Goal: Task Accomplishment & Management: Manage account settings

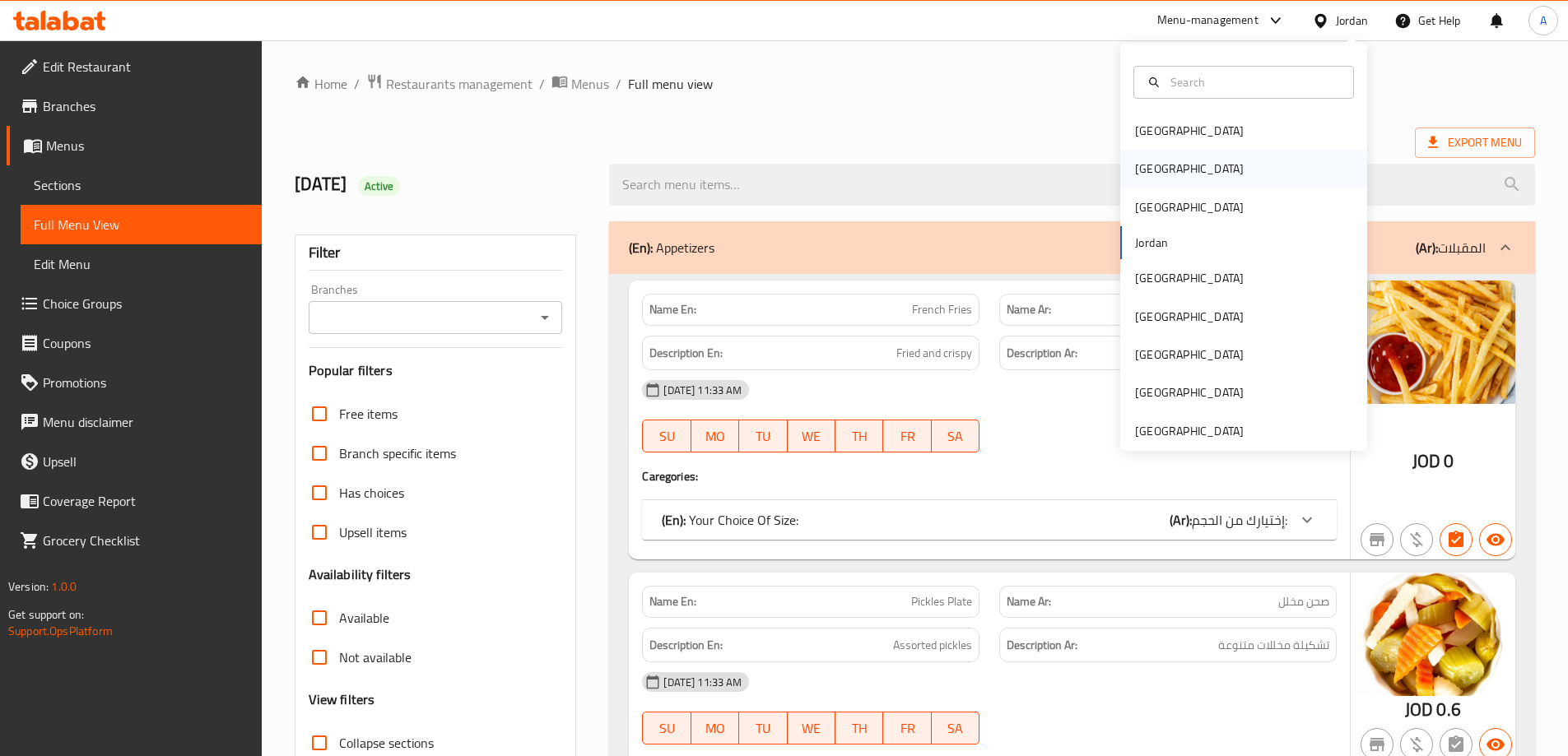
click at [1176, 163] on div "Egypt" at bounding box center [1244, 169] width 247 height 38
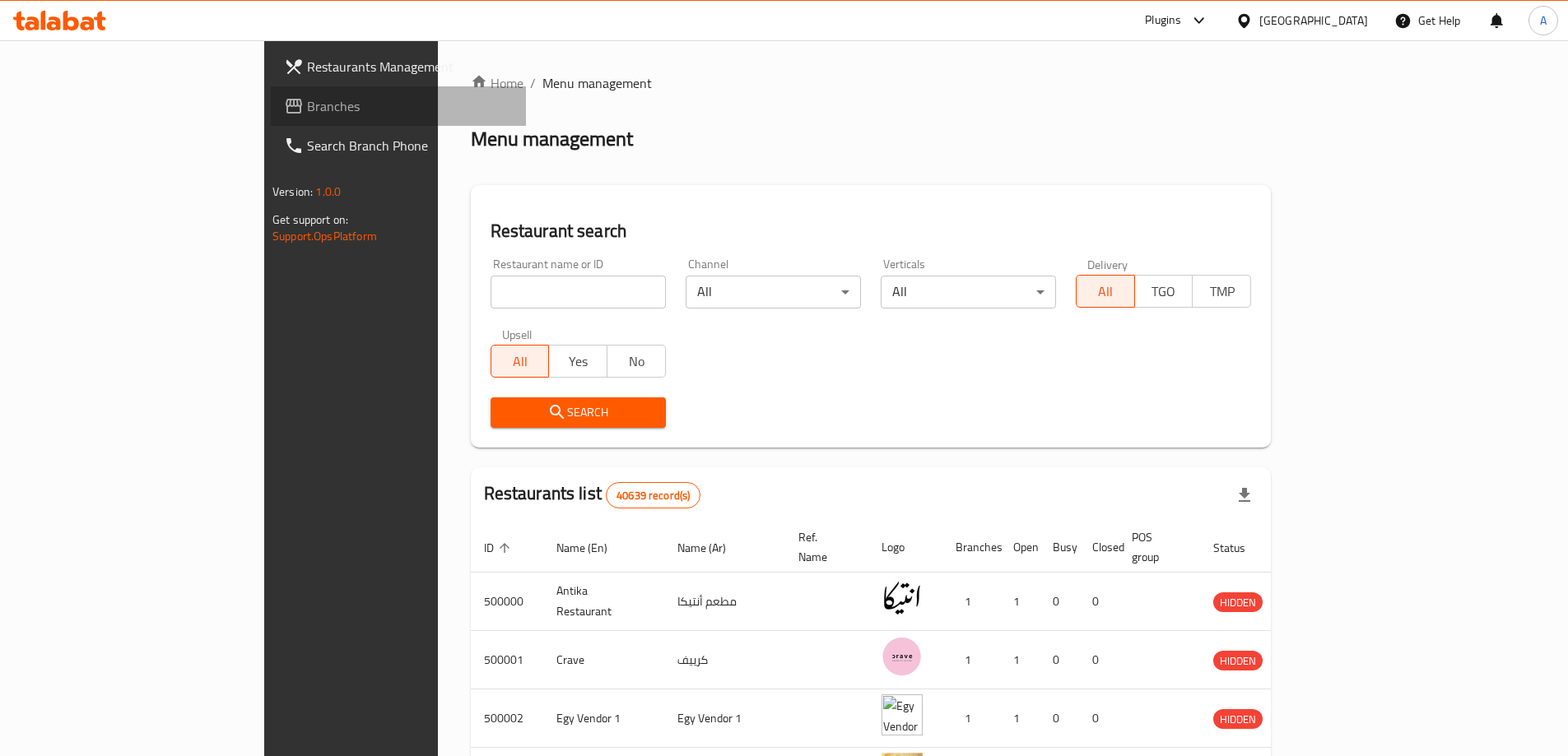
click at [307, 97] on span "Branches" at bounding box center [410, 106] width 206 height 20
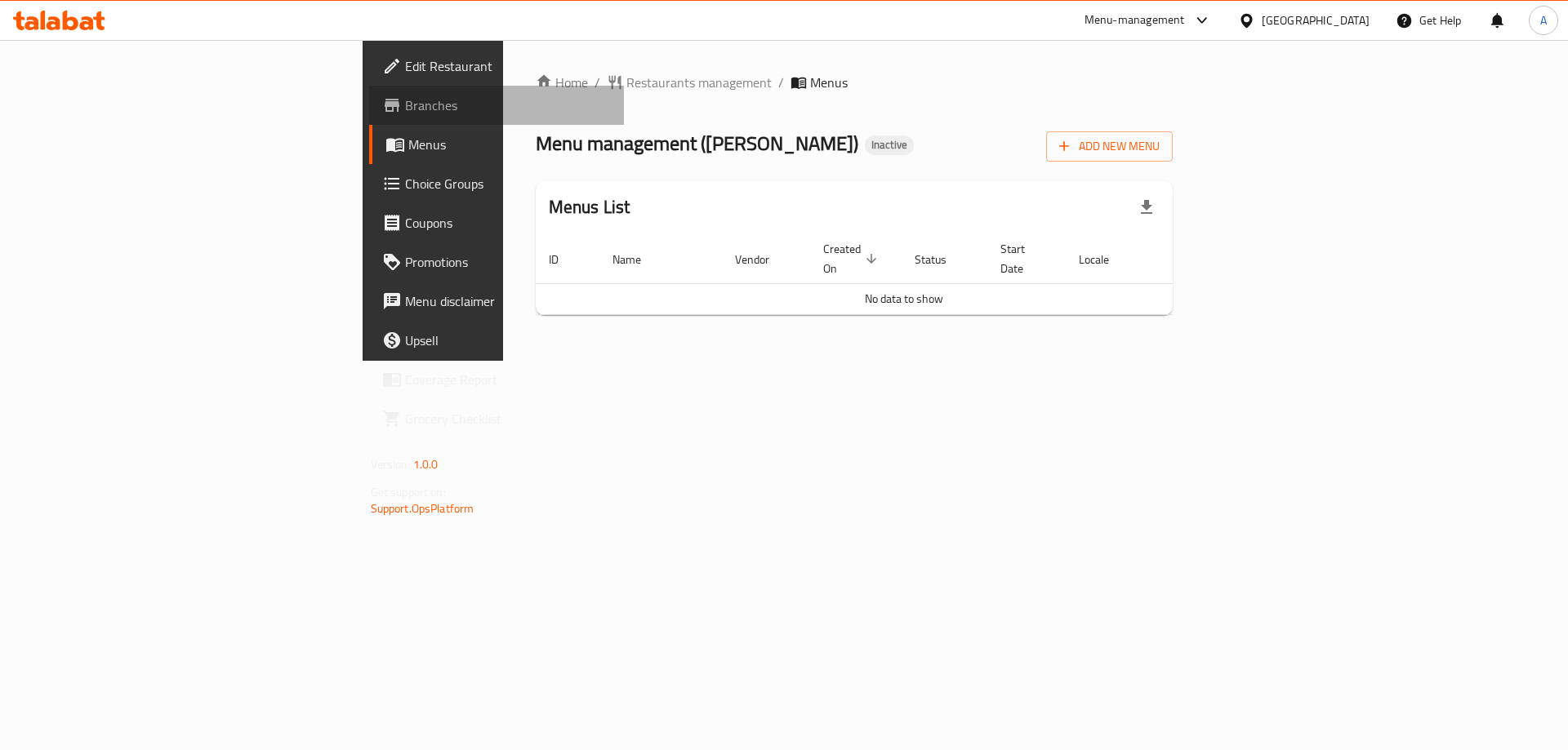
click at [405, 98] on span "Branches" at bounding box center [508, 106] width 207 height 20
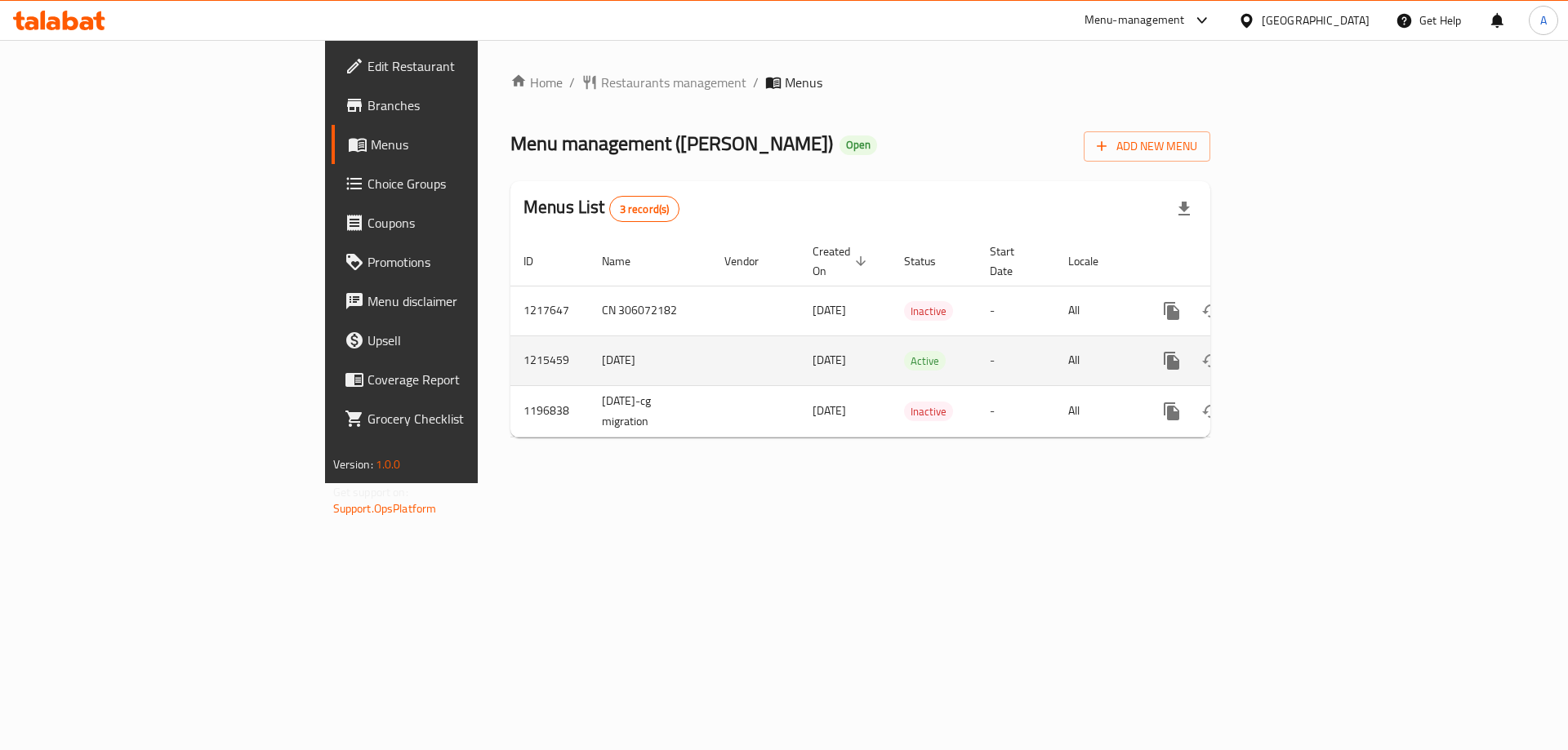
click at [1298, 354] on icon "enhanced table" at bounding box center [1290, 361] width 14 height 14
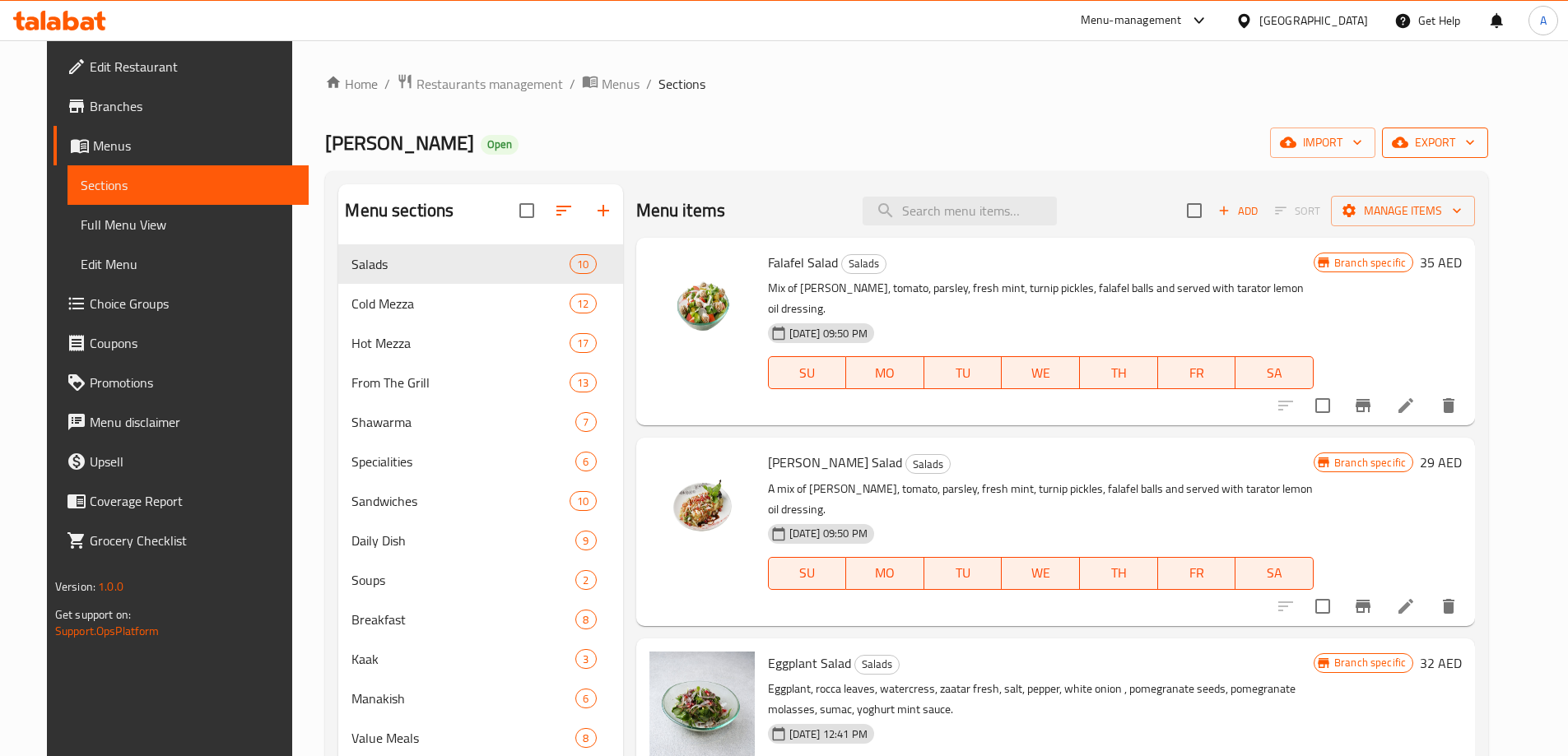
click at [1475, 141] on span "export" at bounding box center [1434, 143] width 79 height 21
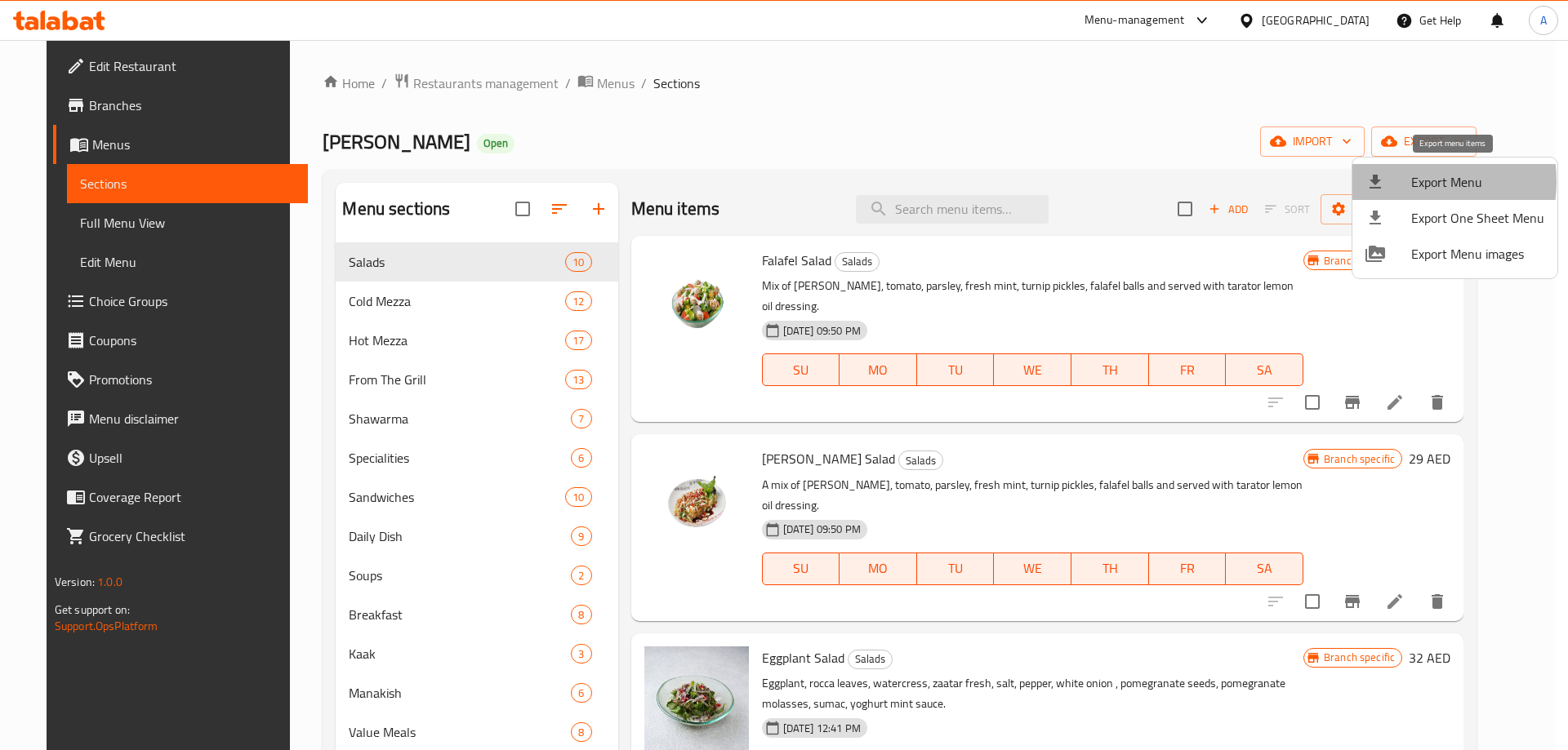
click at [1404, 182] on div at bounding box center [1388, 182] width 46 height 20
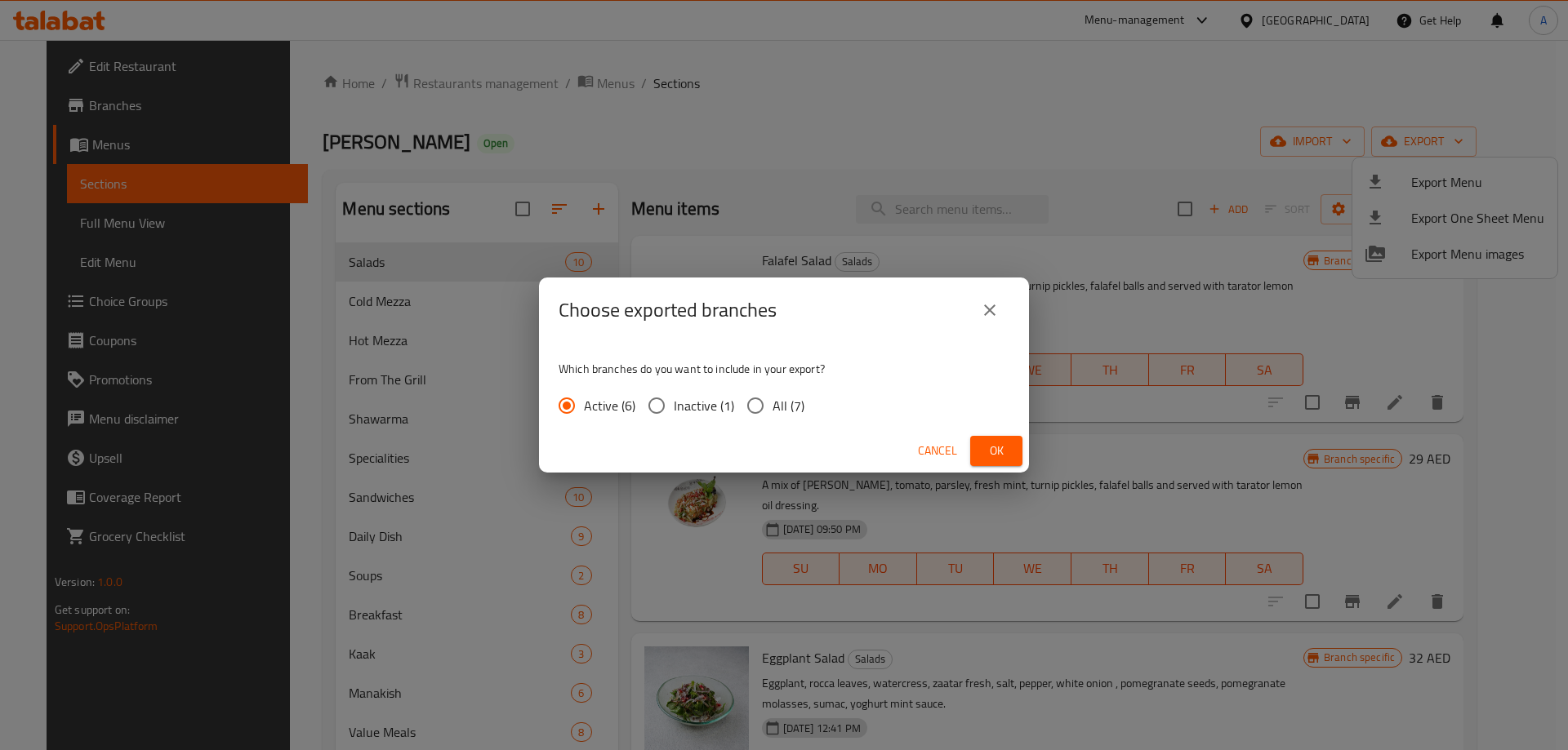
click at [758, 404] on input "All (7)" at bounding box center [756, 405] width 34 height 34
radio input "true"
click at [995, 453] on span "Ok" at bounding box center [996, 451] width 26 height 21
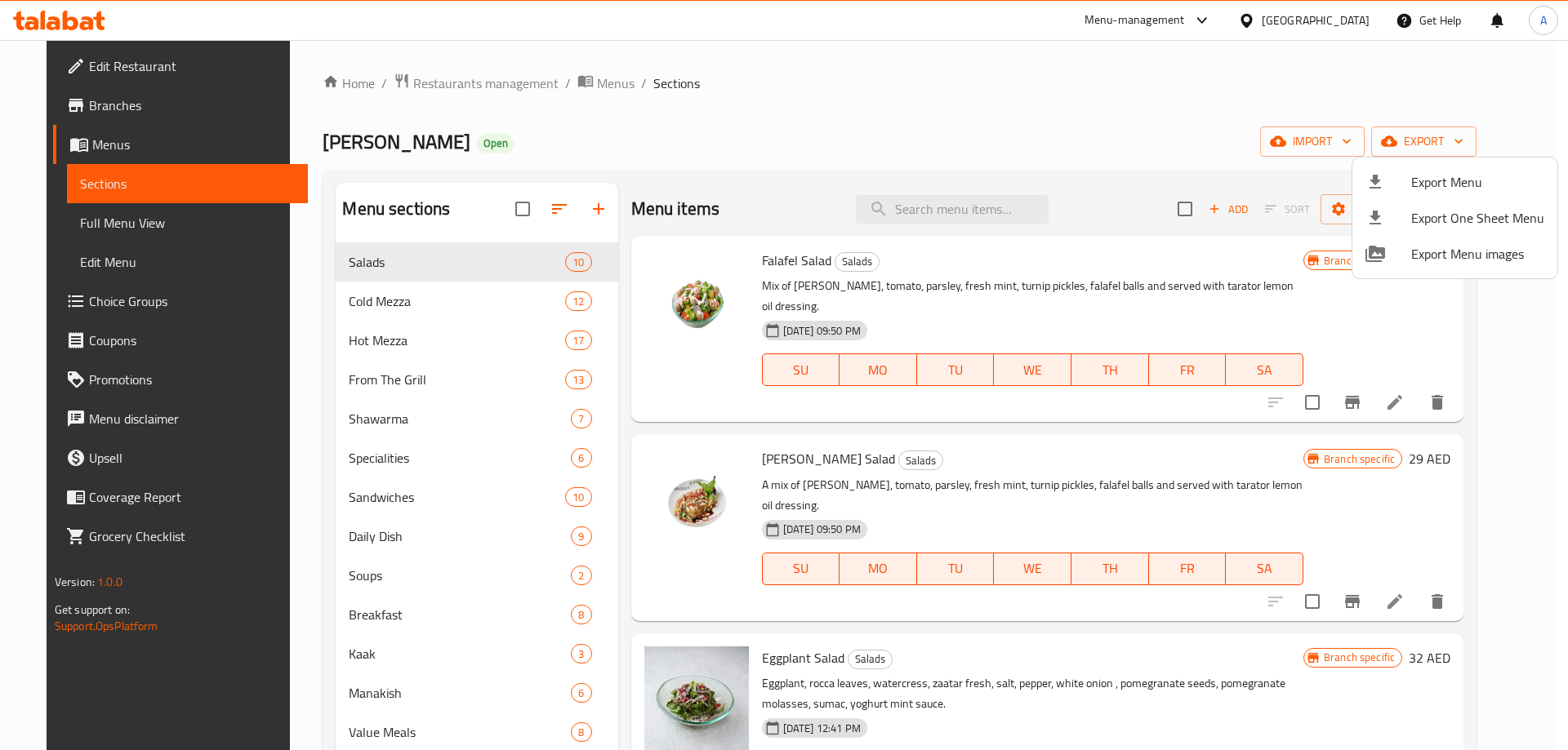
click at [94, 87] on div at bounding box center [784, 375] width 1568 height 750
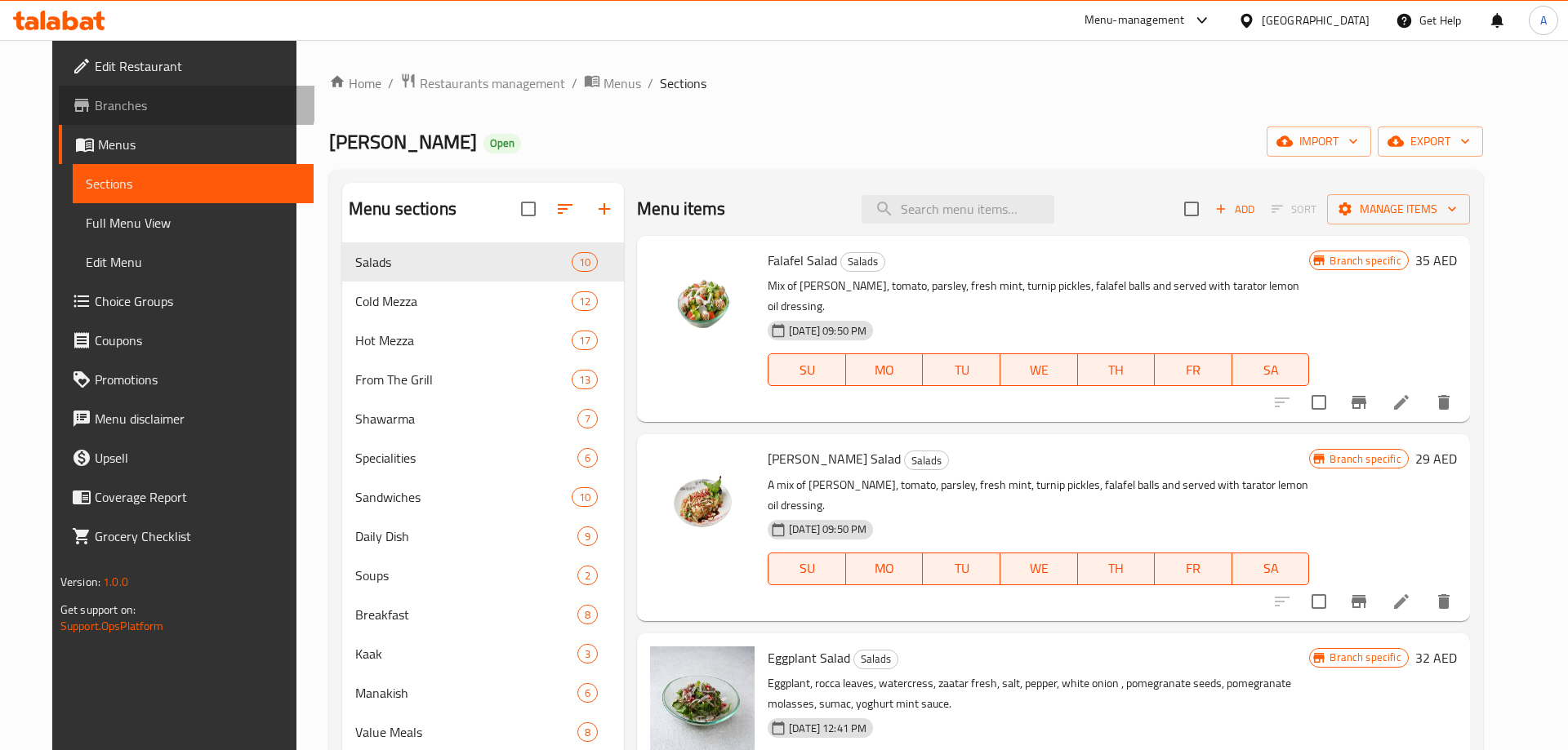
click at [94, 87] on link "Branches" at bounding box center [187, 106] width 256 height 39
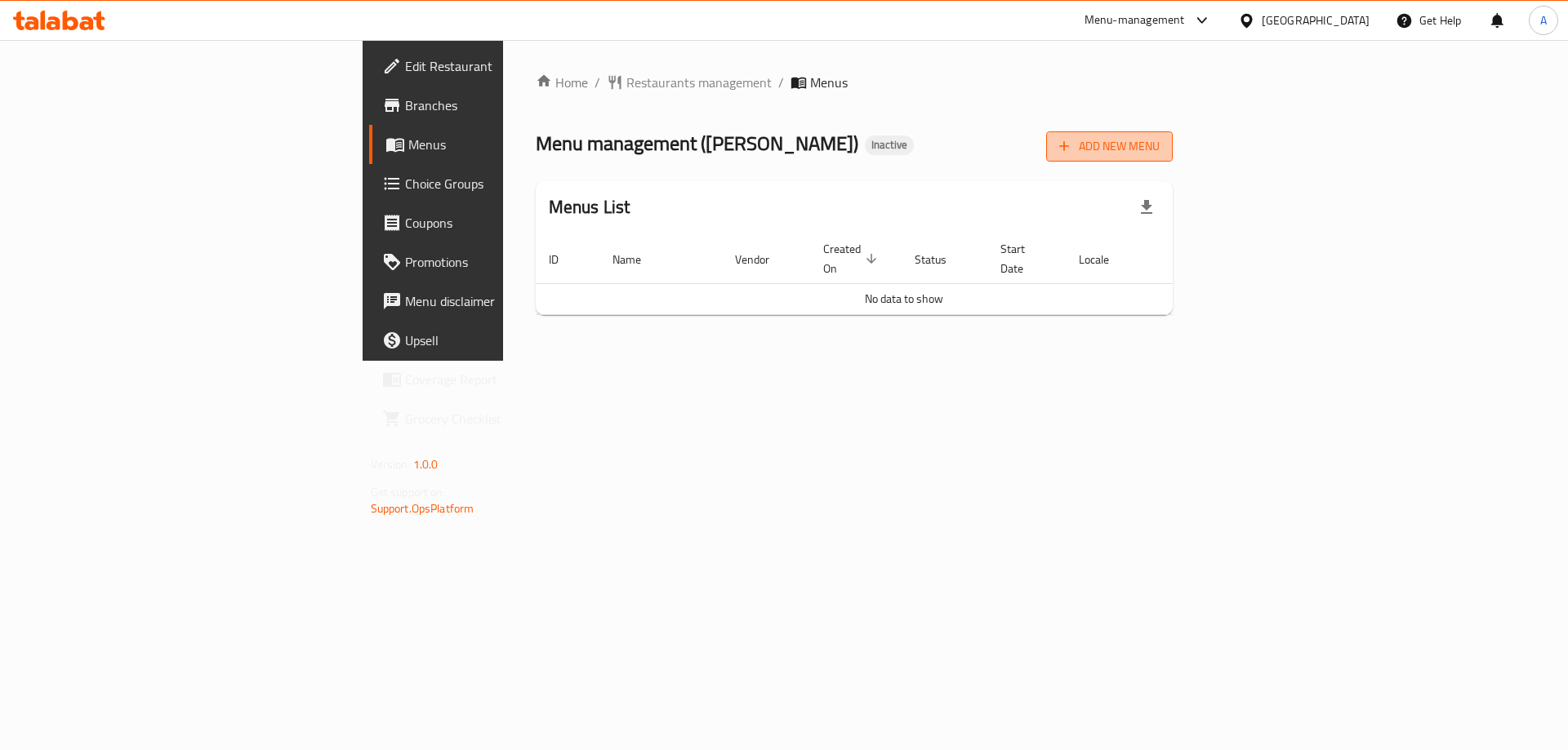
click at [1160, 149] on span "Add New Menu" at bounding box center [1110, 146] width 100 height 21
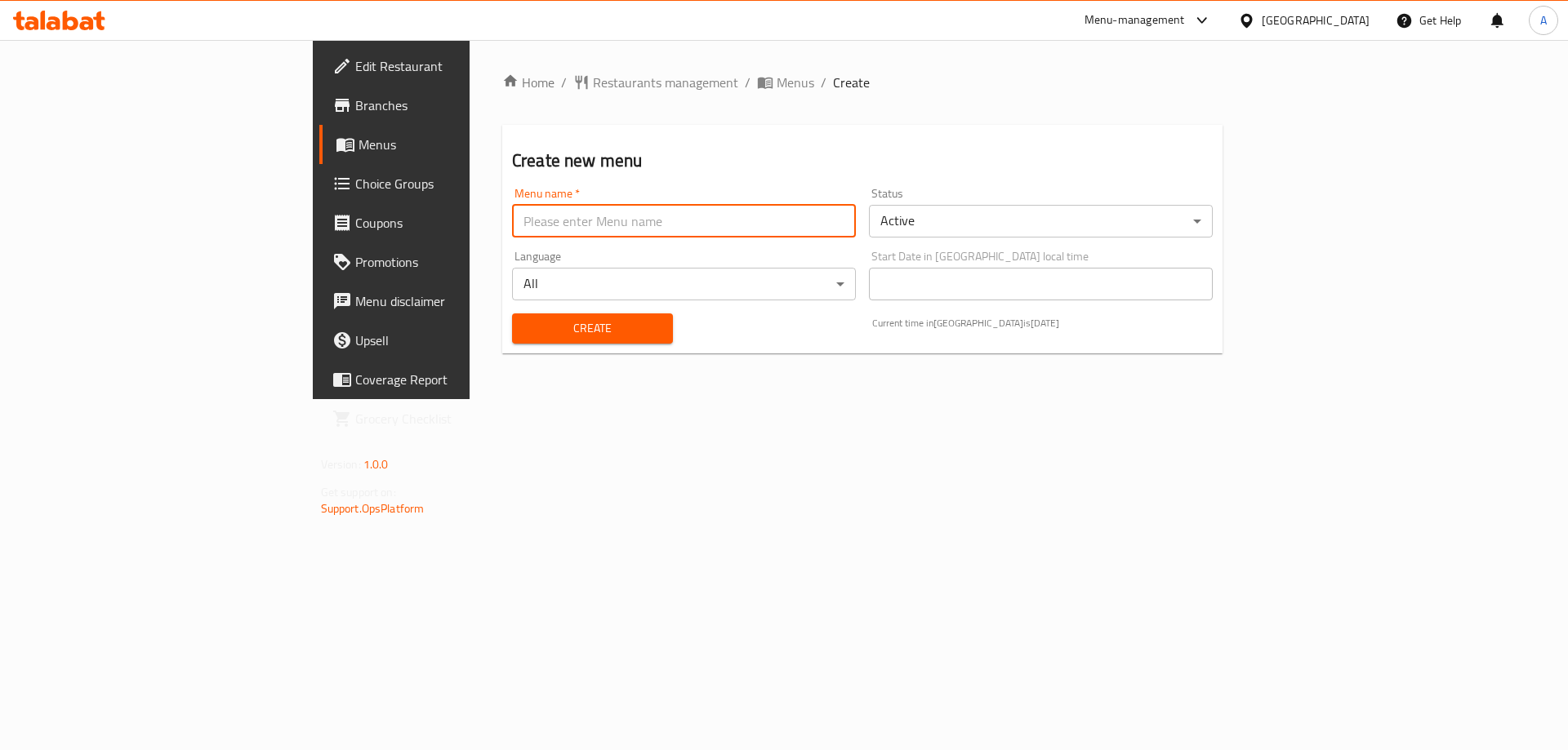
click at [512, 209] on input "text" at bounding box center [684, 221] width 344 height 32
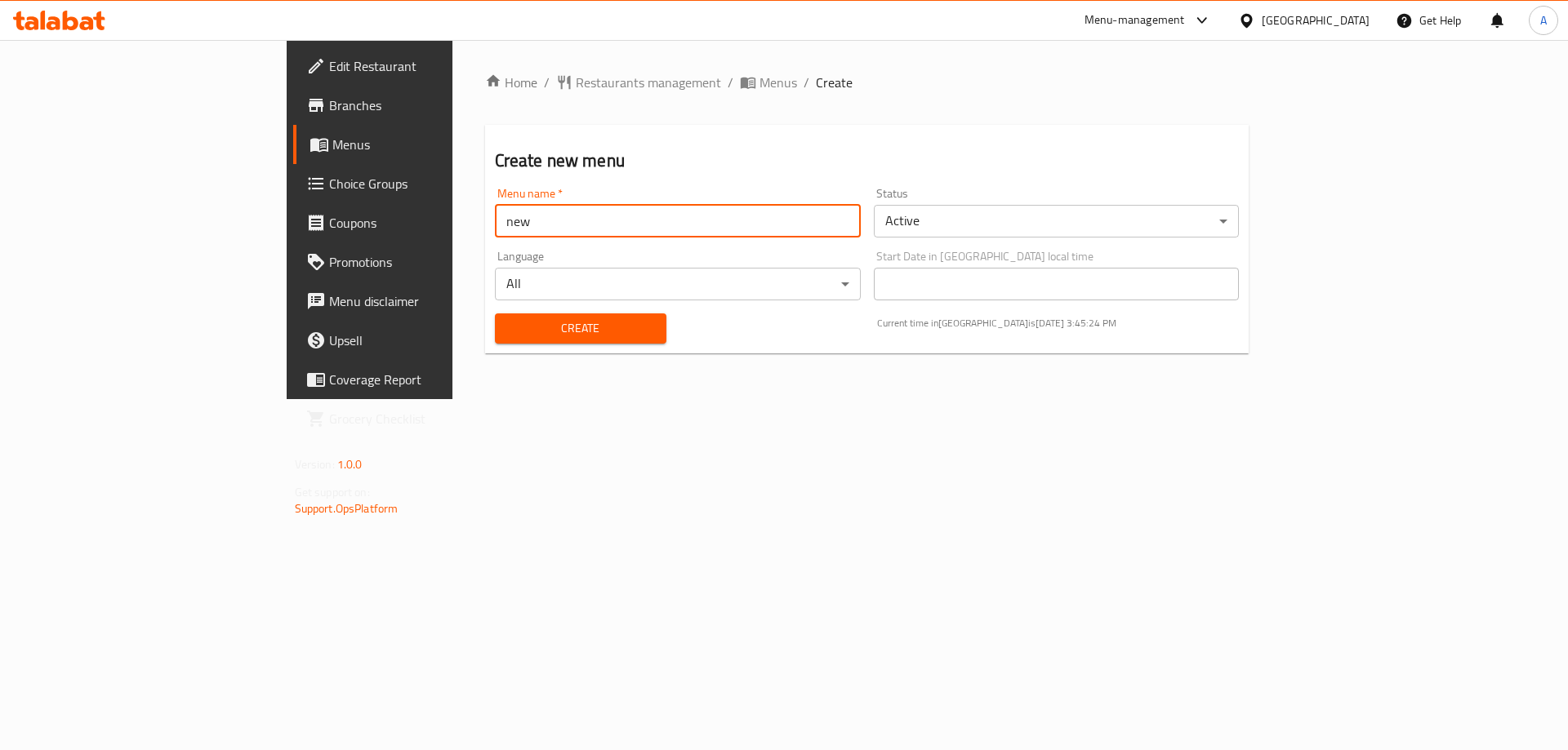
type input "new"
click at [485, 303] on div "Create" at bounding box center [580, 328] width 191 height 50
click at [508, 333] on span "Create" at bounding box center [580, 328] width 145 height 21
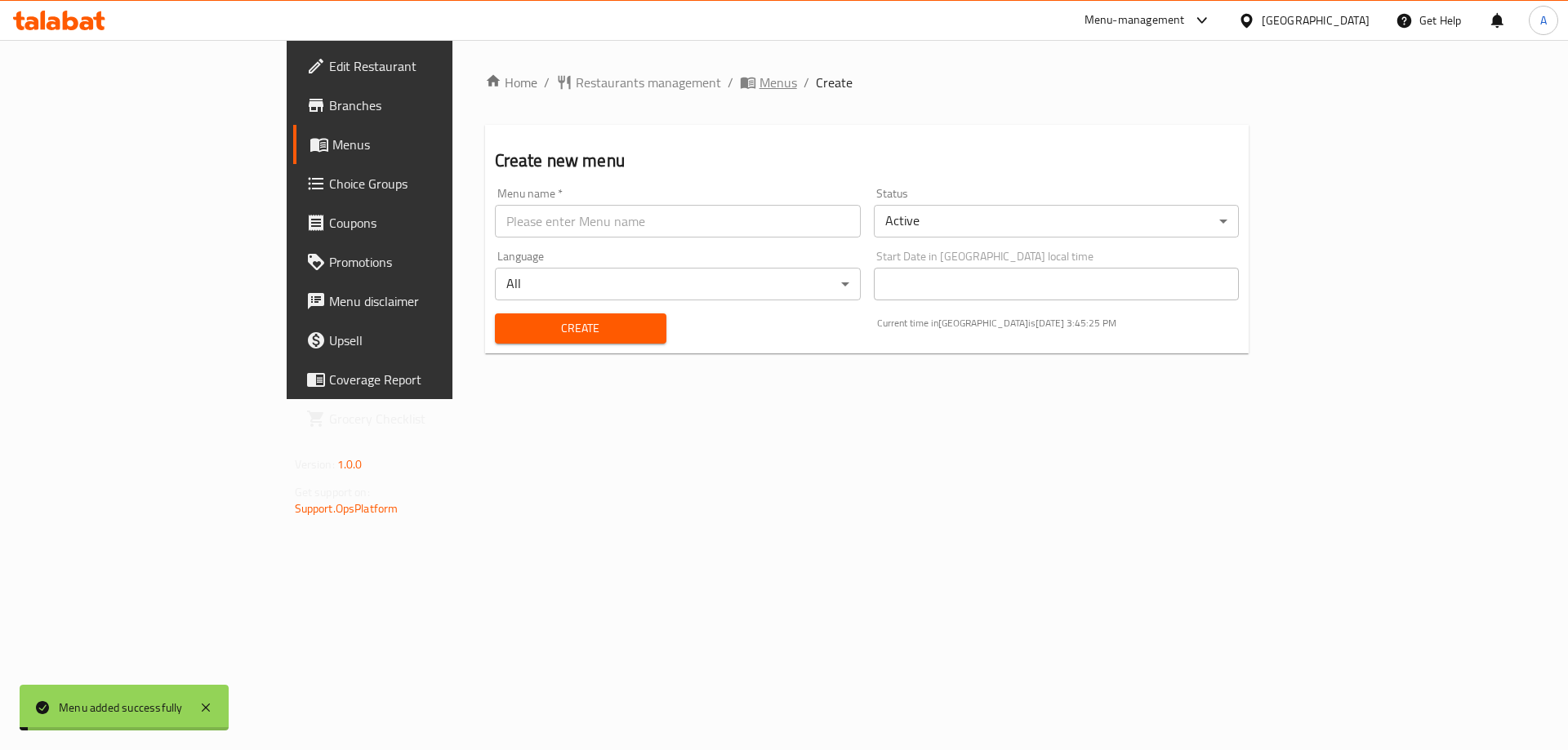
click at [759, 80] on span "Menus" at bounding box center [778, 82] width 38 height 20
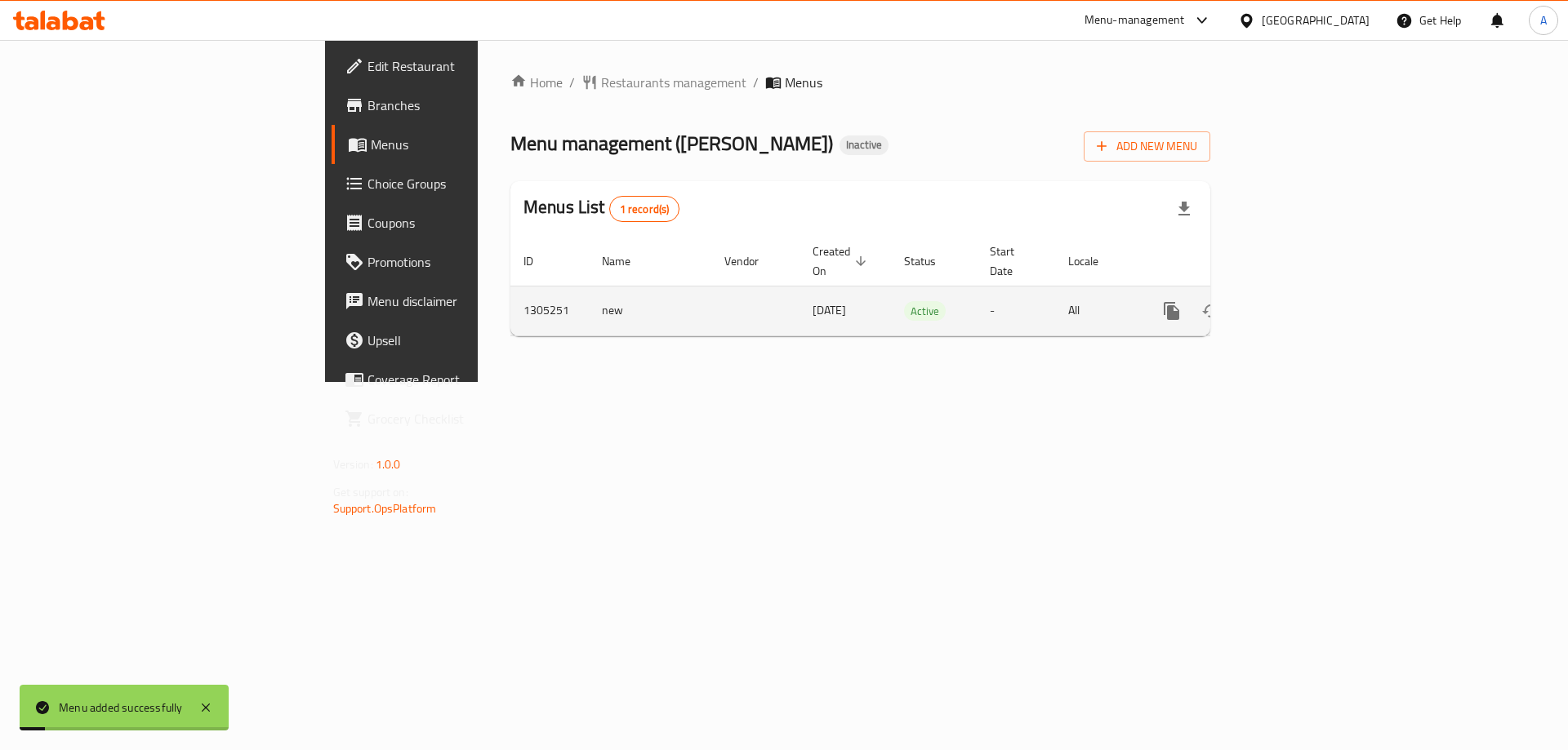
click at [1299, 302] on icon "enhanced table" at bounding box center [1290, 311] width 20 height 20
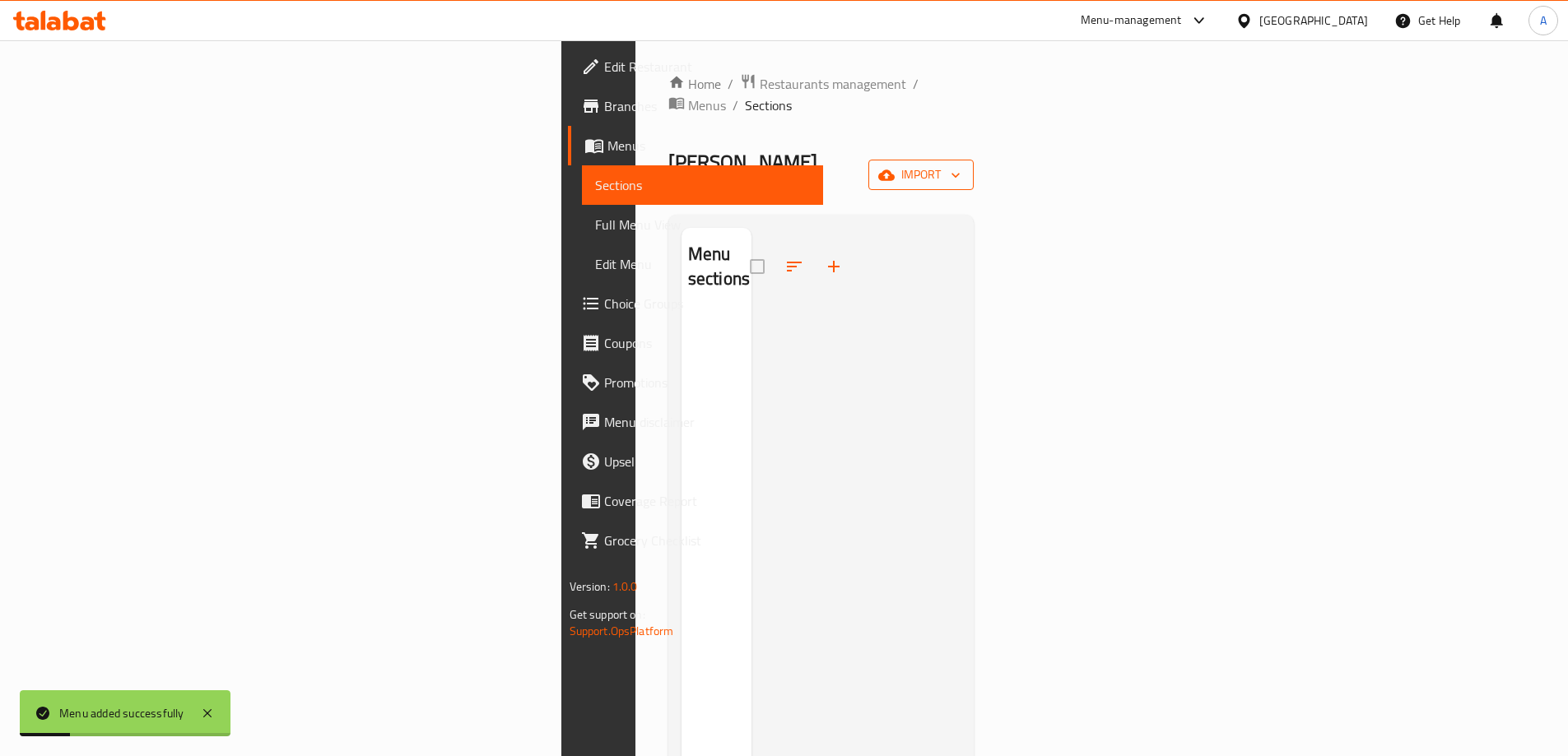
click at [961, 164] on span "import" at bounding box center [921, 174] width 79 height 21
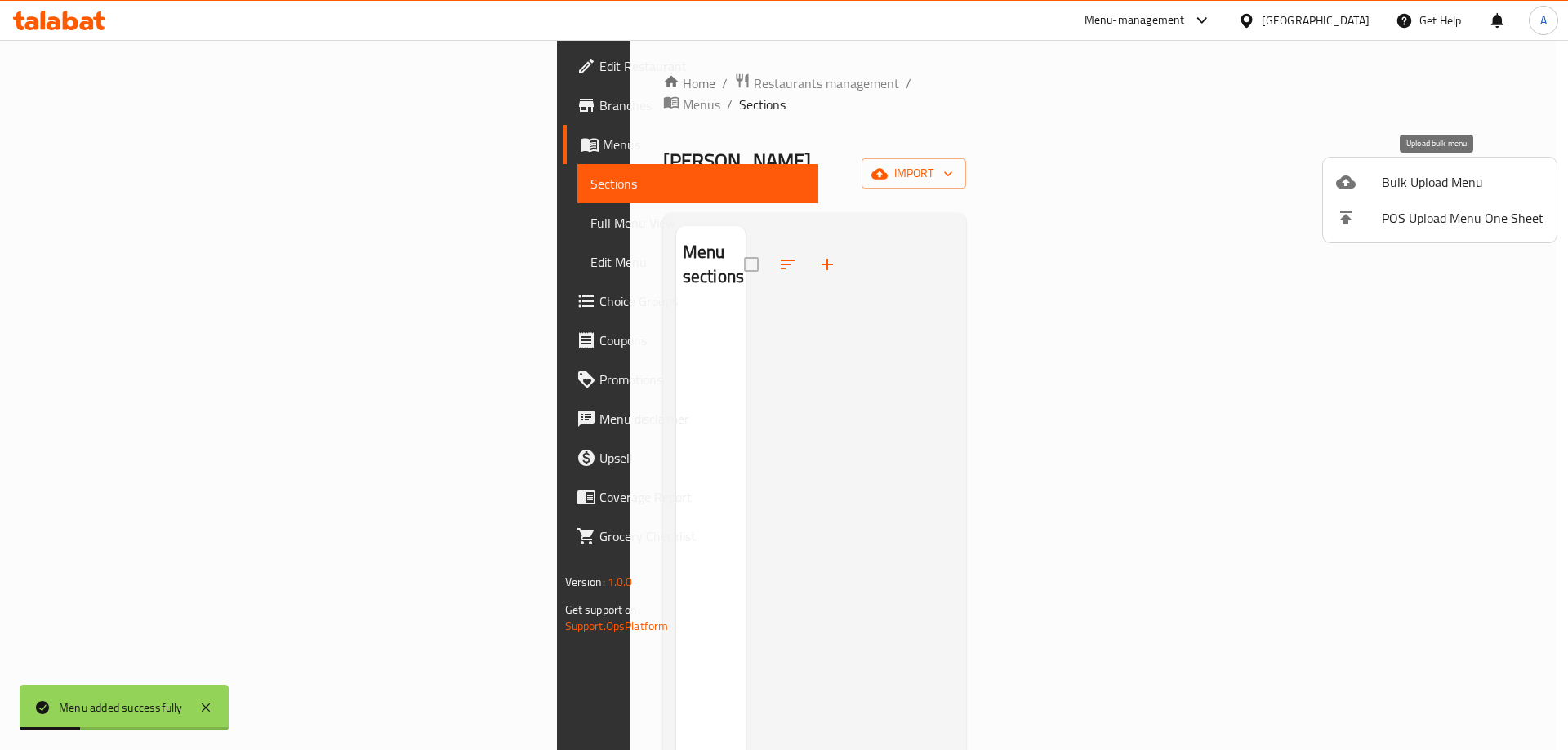
click at [1435, 178] on span "Bulk Upload Menu" at bounding box center [1462, 182] width 162 height 20
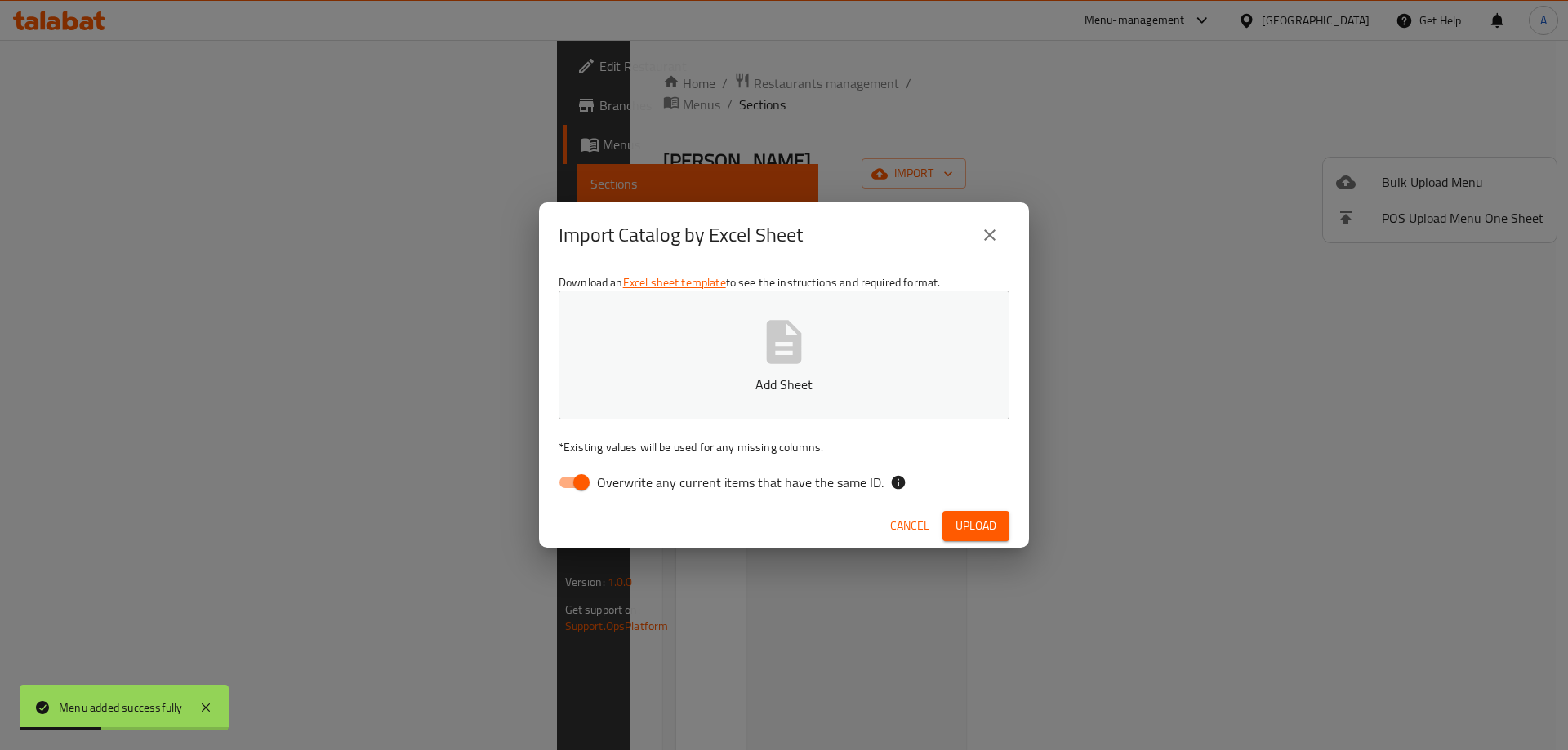
click at [572, 473] on input "Overwrite any current items that have the same ID." at bounding box center [581, 482] width 93 height 31
checkbox input "false"
click at [715, 364] on button "Add Sheet" at bounding box center [784, 355] width 451 height 129
click at [999, 533] on button "Upload" at bounding box center [976, 526] width 67 height 30
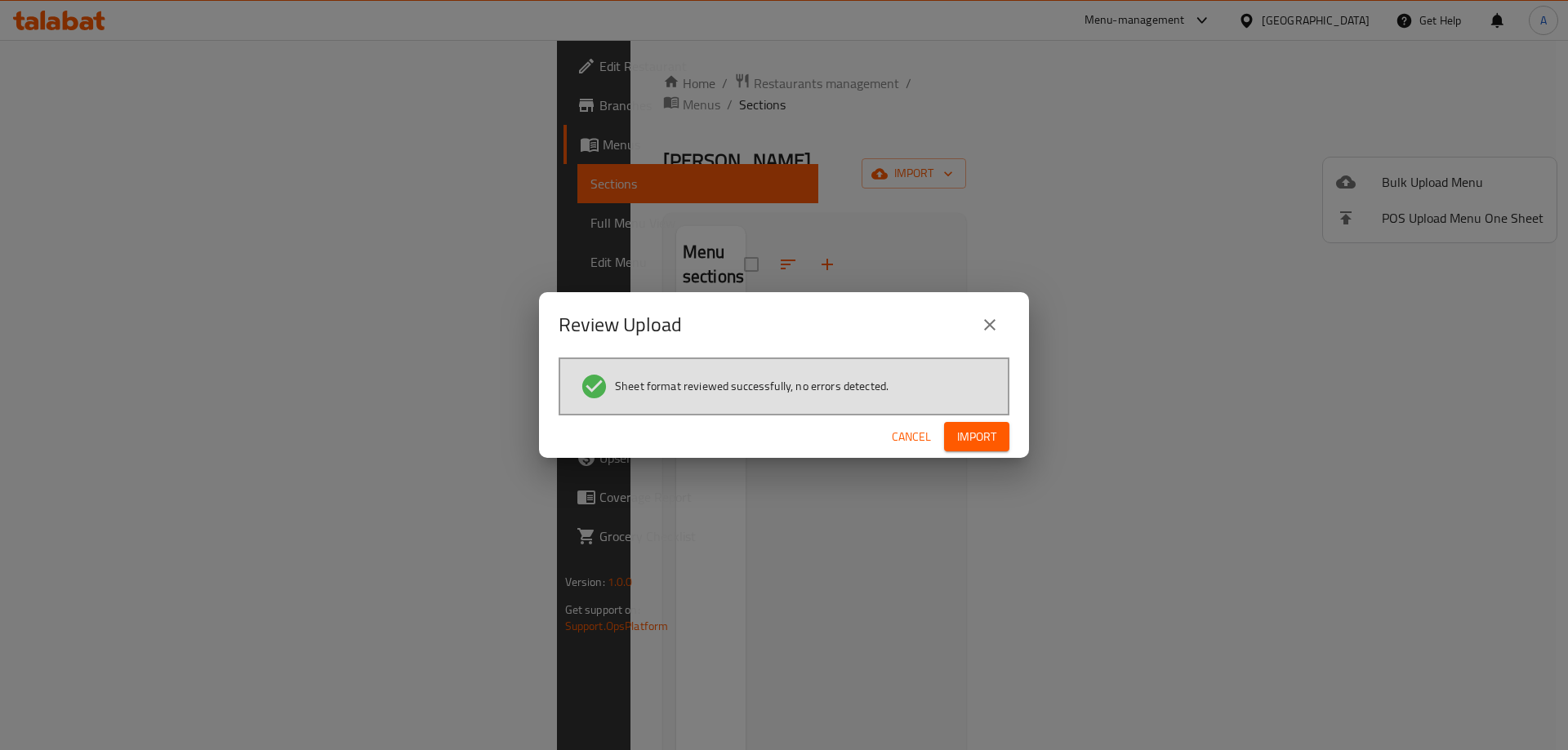
click at [976, 445] on span "Import" at bounding box center [977, 437] width 39 height 21
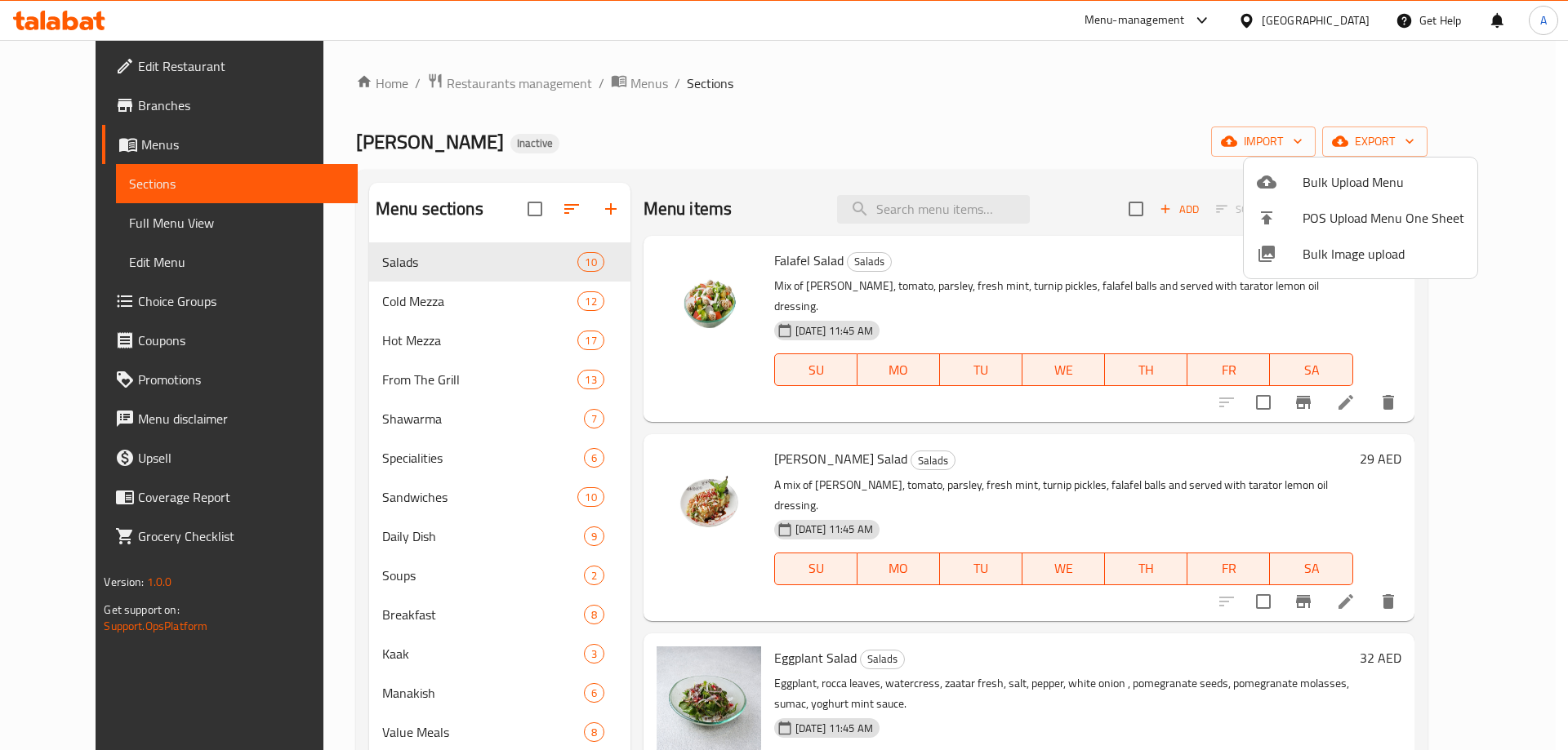
click at [26, 115] on div at bounding box center [784, 375] width 1568 height 750
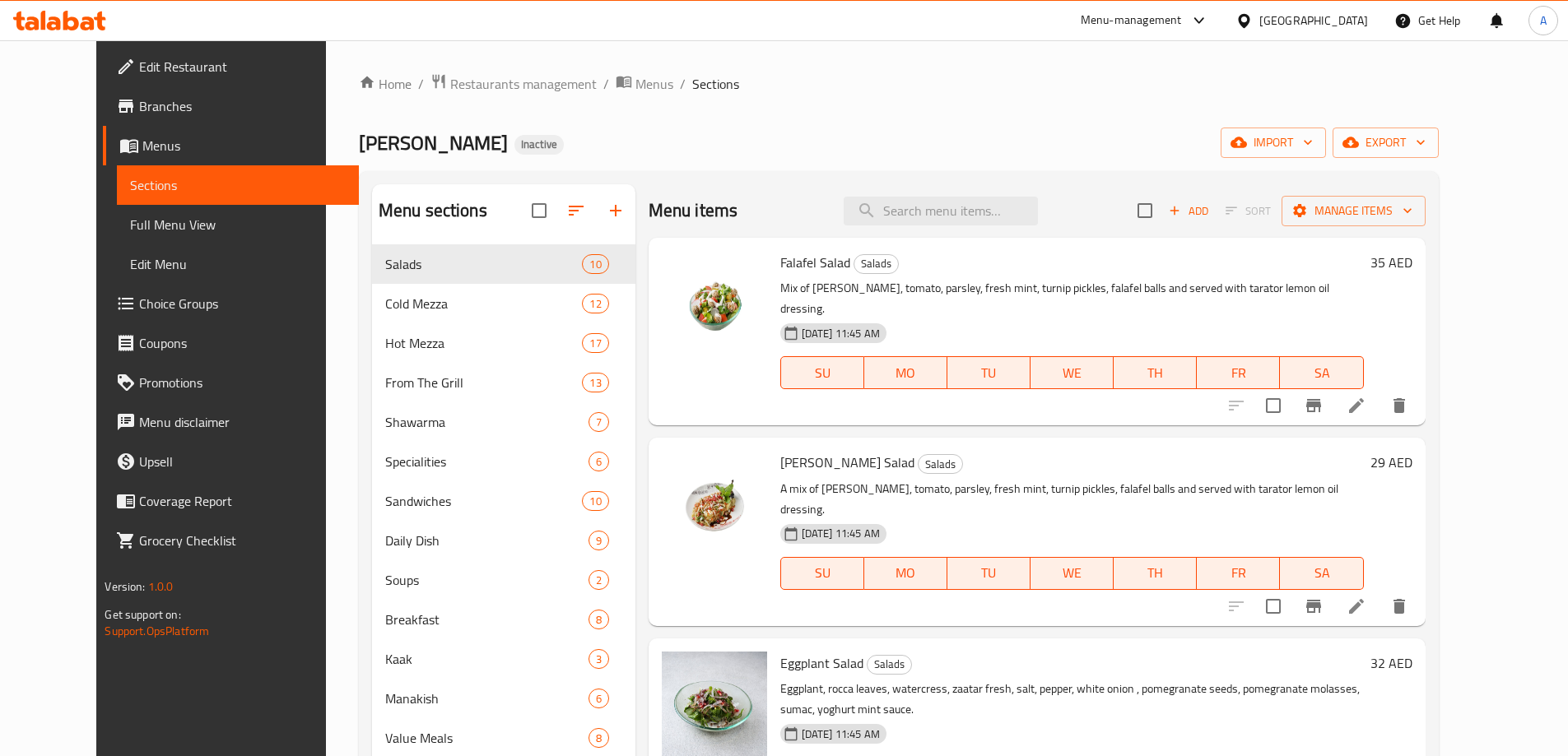
click at [116, 115] on icon at bounding box center [126, 106] width 20 height 20
